Goal: Transaction & Acquisition: Purchase product/service

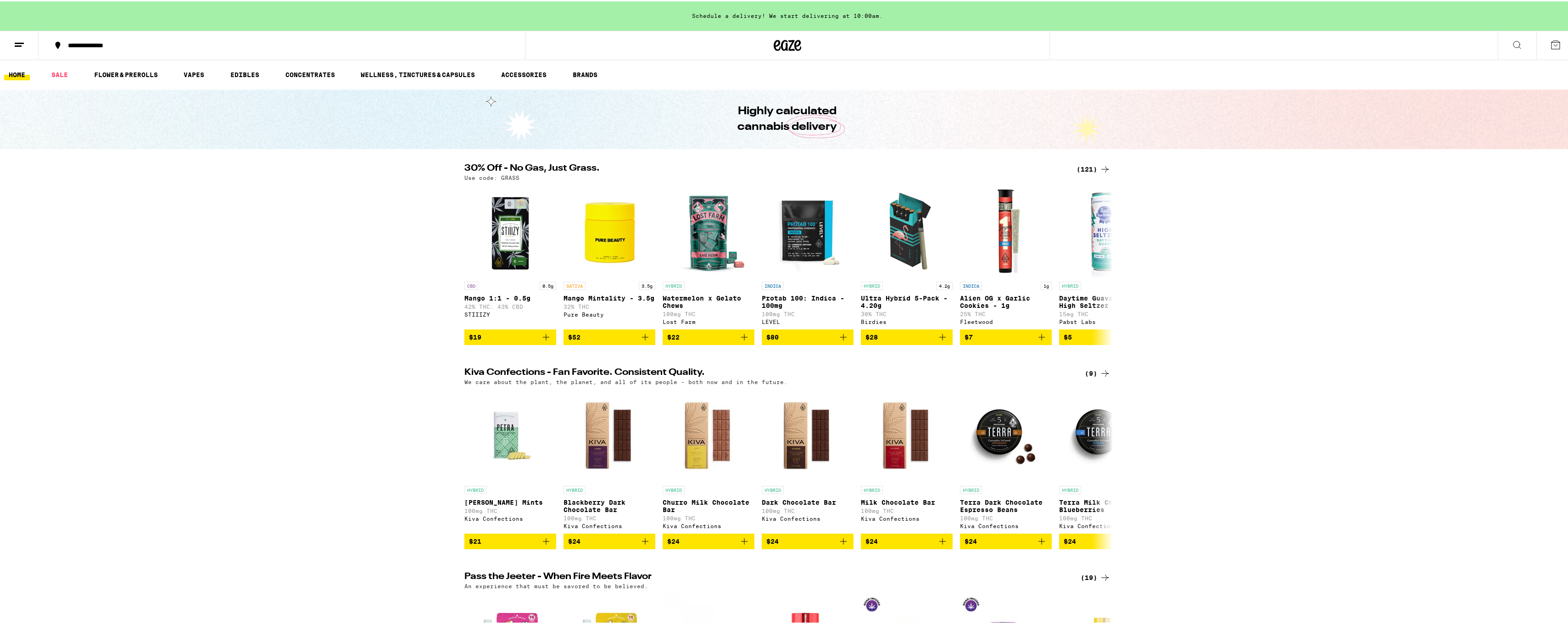
click at [1086, 170] on div "(121)" at bounding box center [1093, 168] width 34 height 11
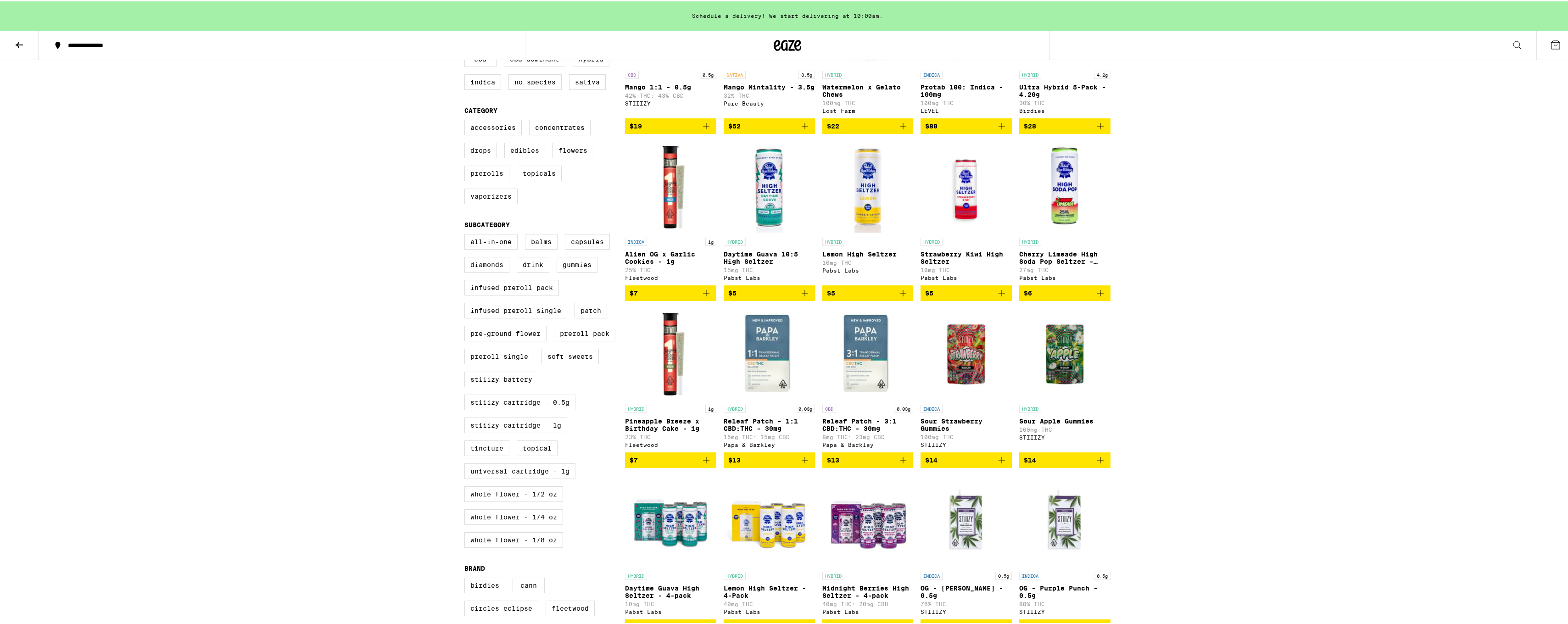
scroll to position [229, 0]
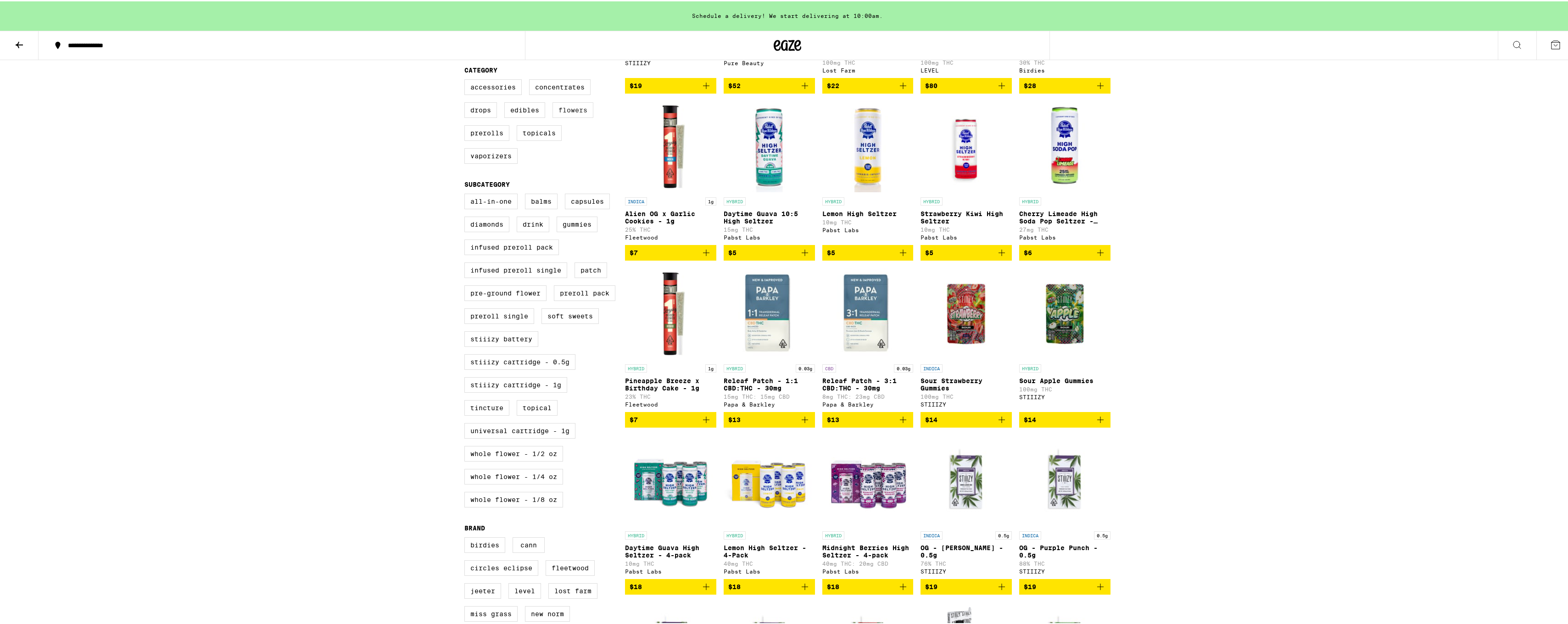
click at [579, 110] on label "Flowers" at bounding box center [573, 108] width 41 height 15
click at [467, 80] on input "Flowers" at bounding box center [467, 80] width 1 height 1
checkbox input "true"
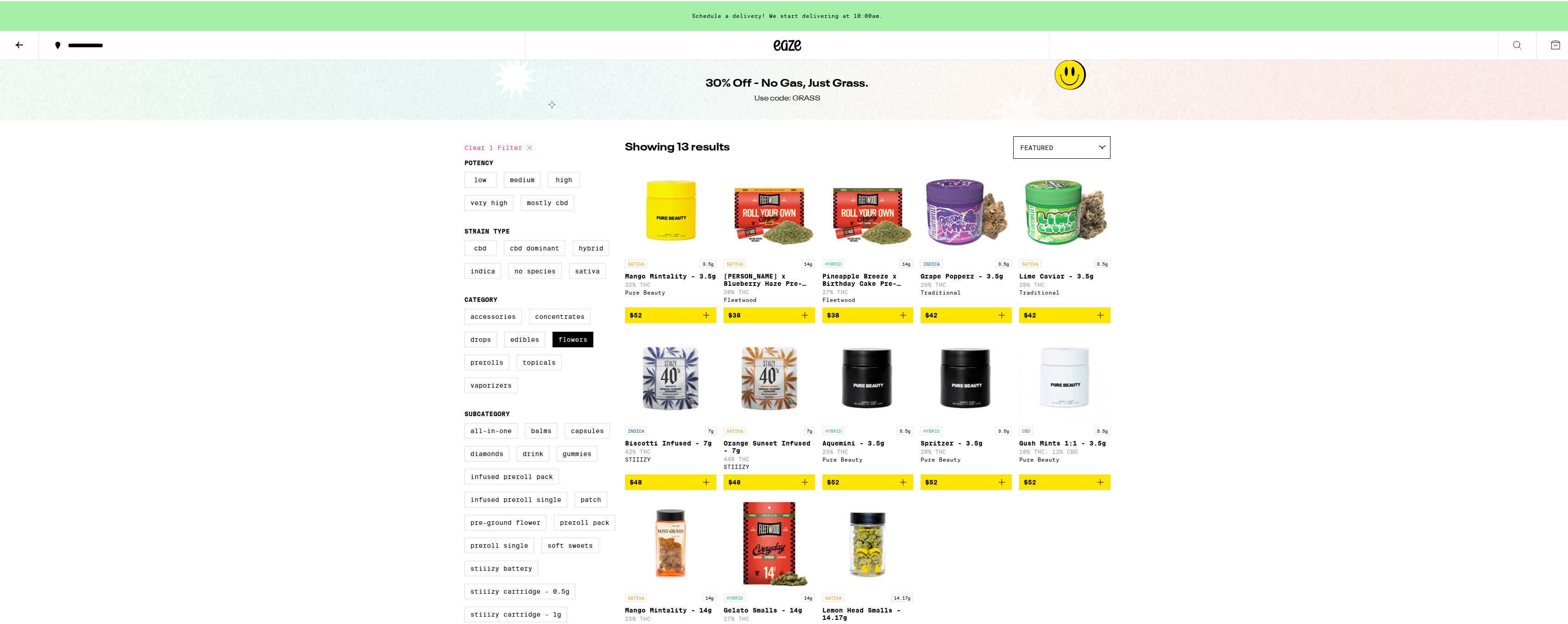
click at [19, 45] on icon at bounding box center [19, 43] width 11 height 11
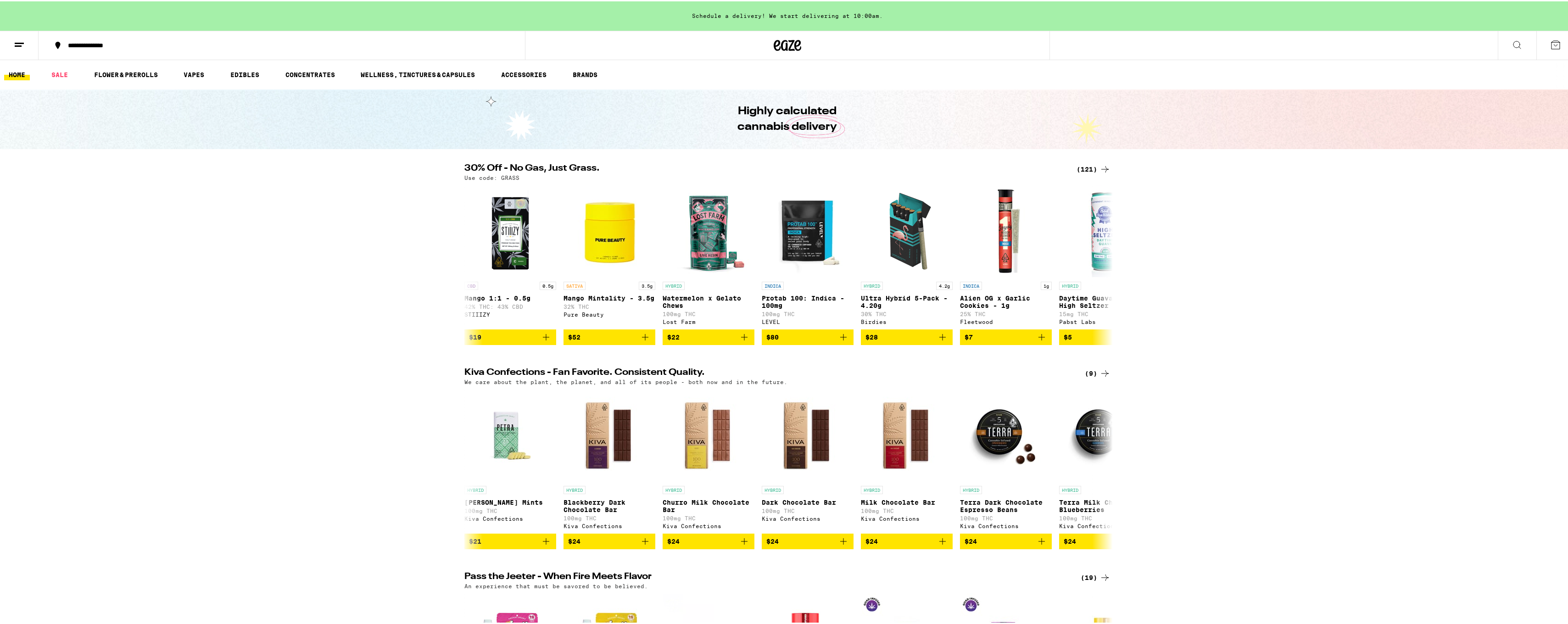
click at [1084, 166] on div "(121)" at bounding box center [1093, 168] width 34 height 11
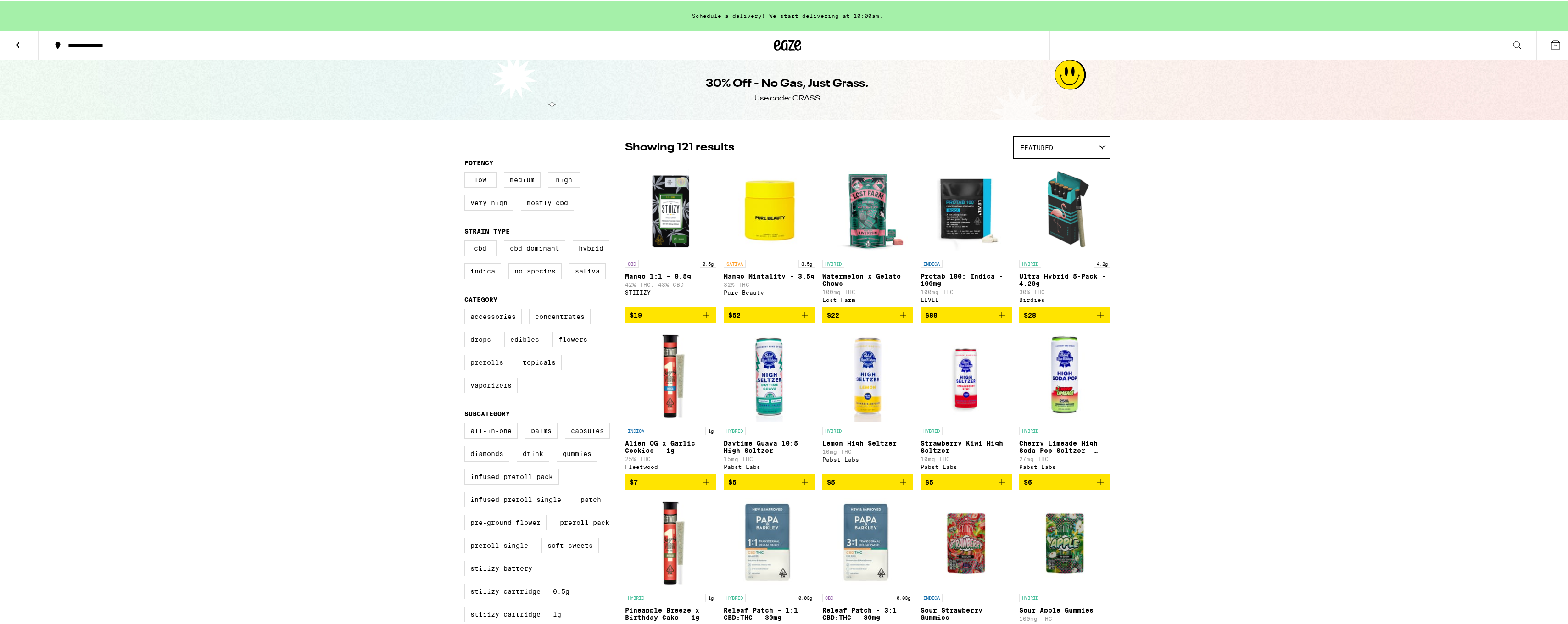
click at [477, 366] on label "Prerolls" at bounding box center [487, 361] width 45 height 15
click at [467, 309] on input "Prerolls" at bounding box center [467, 309] width 1 height 1
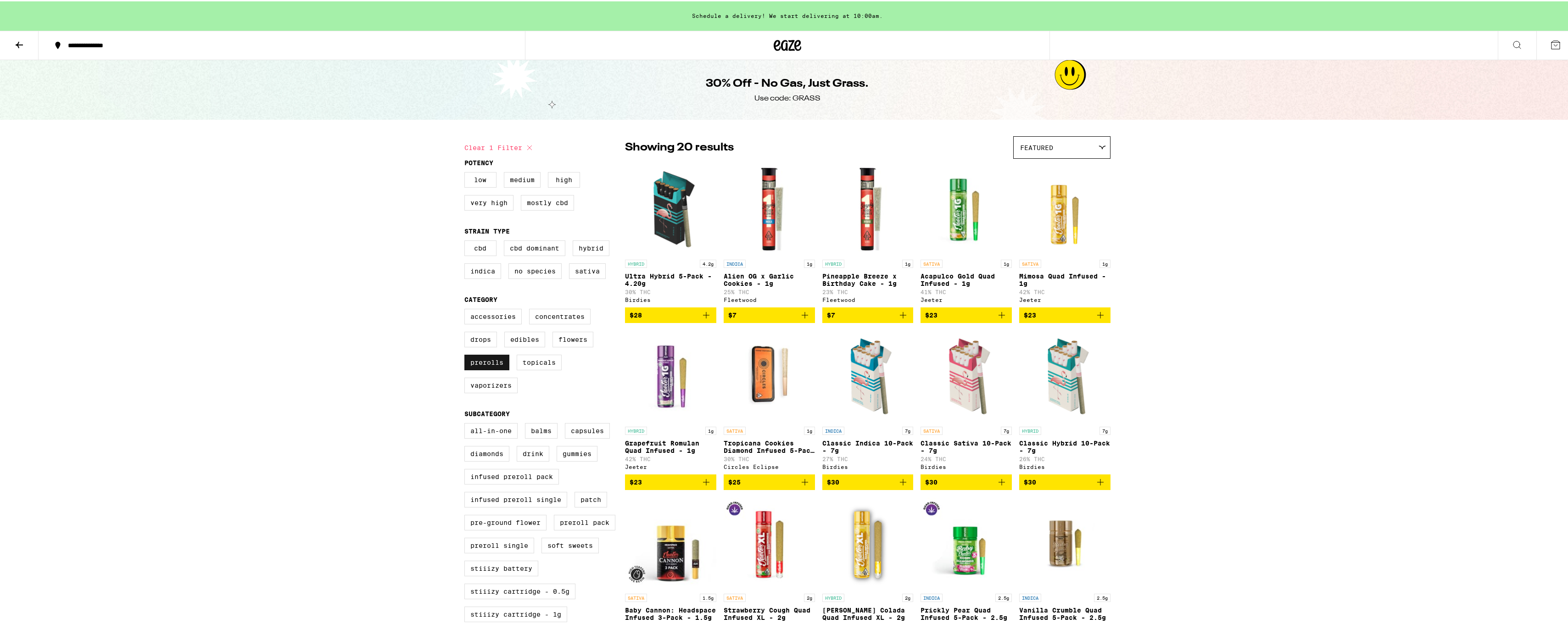
click at [496, 369] on label "Prerolls" at bounding box center [487, 361] width 45 height 15
click at [467, 309] on input "Prerolls" at bounding box center [467, 309] width 1 height 1
checkbox input "false"
